Goal: Find specific page/section: Find specific page/section

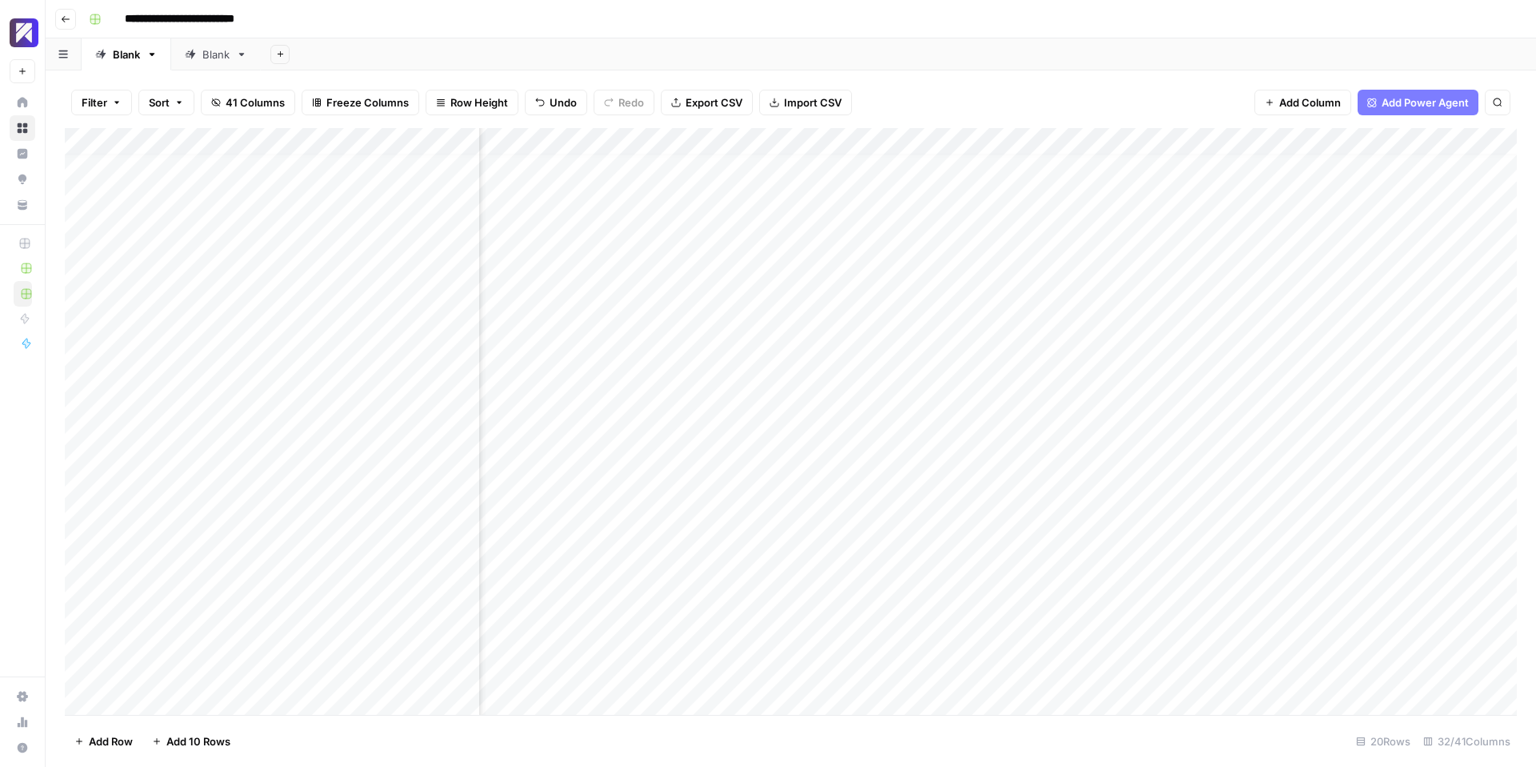
scroll to position [10, 3061]
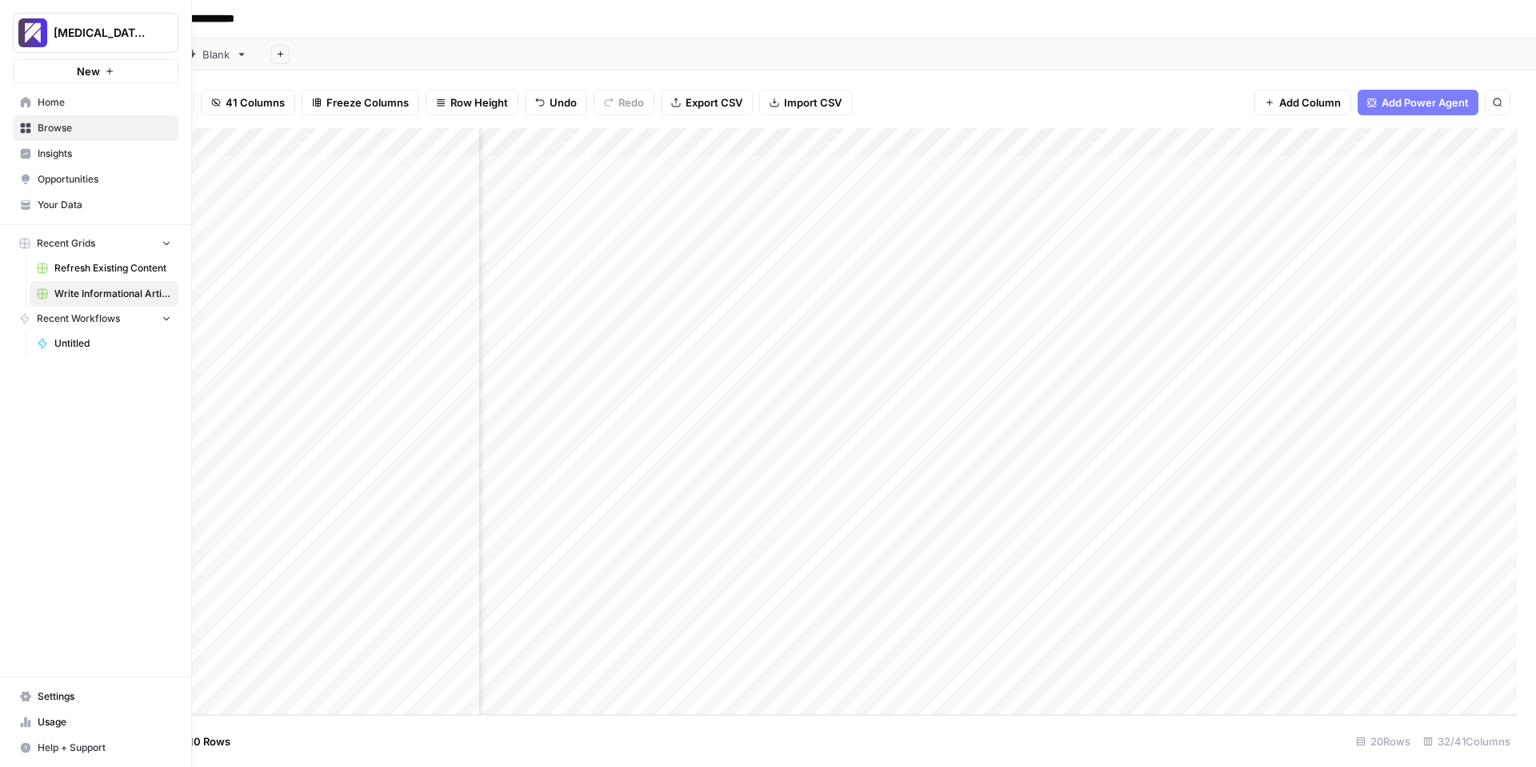
click at [53, 715] on span "Usage" at bounding box center [105, 722] width 134 height 14
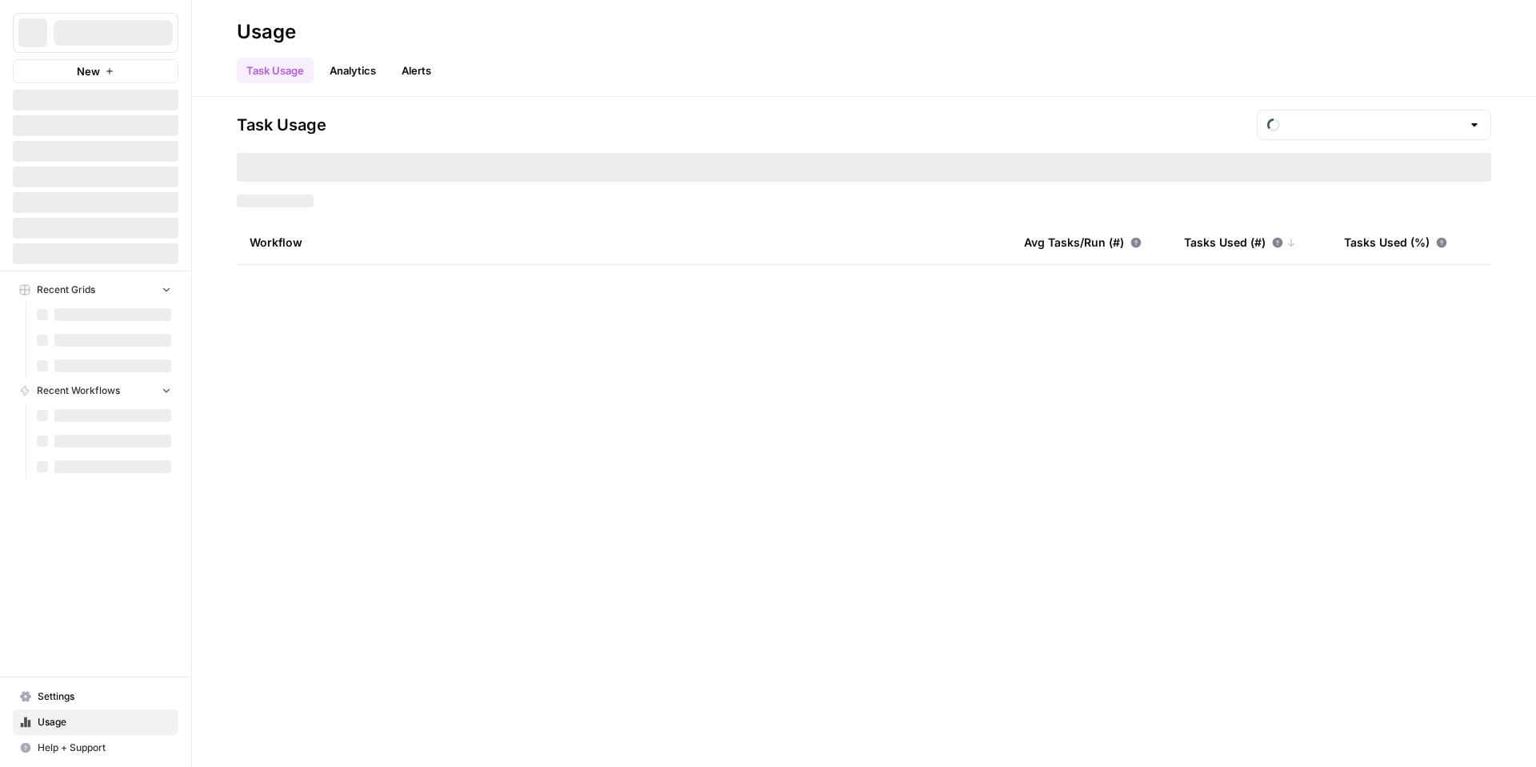
type input "September Included Tasks"
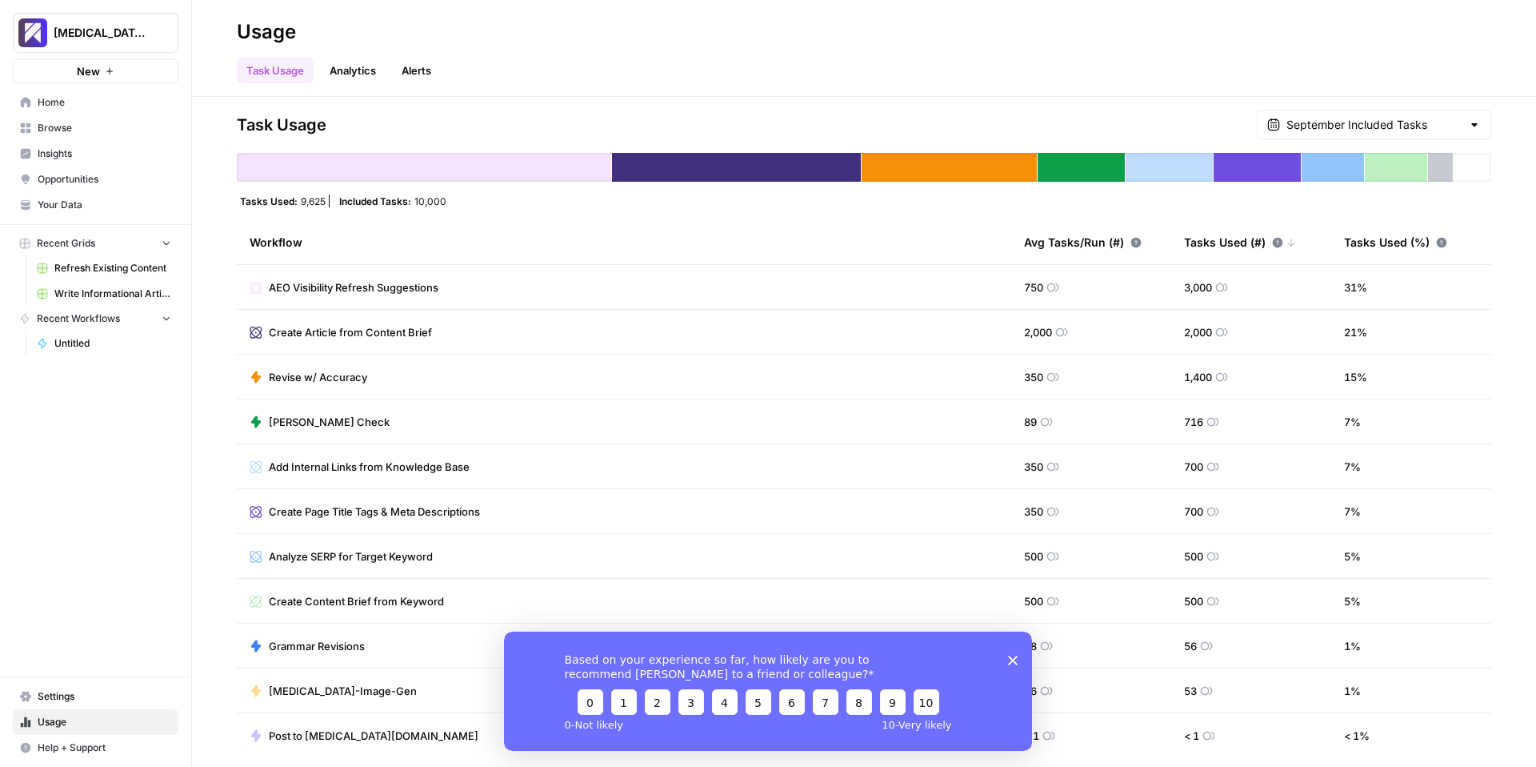
click at [42, 721] on span "Usage" at bounding box center [105, 722] width 134 height 14
